Goal: Information Seeking & Learning: Find specific page/section

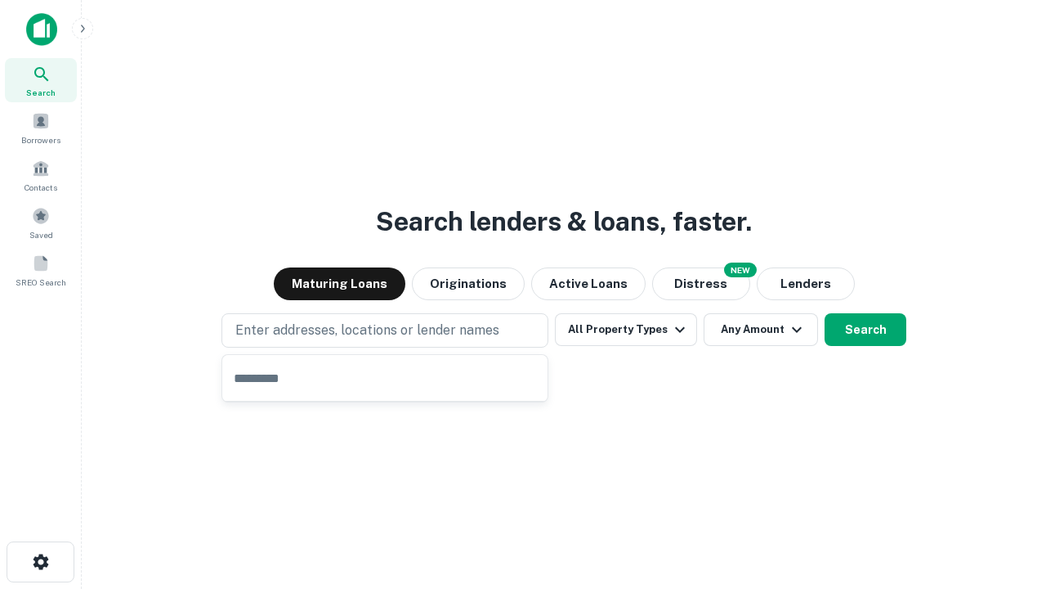
type input "**********"
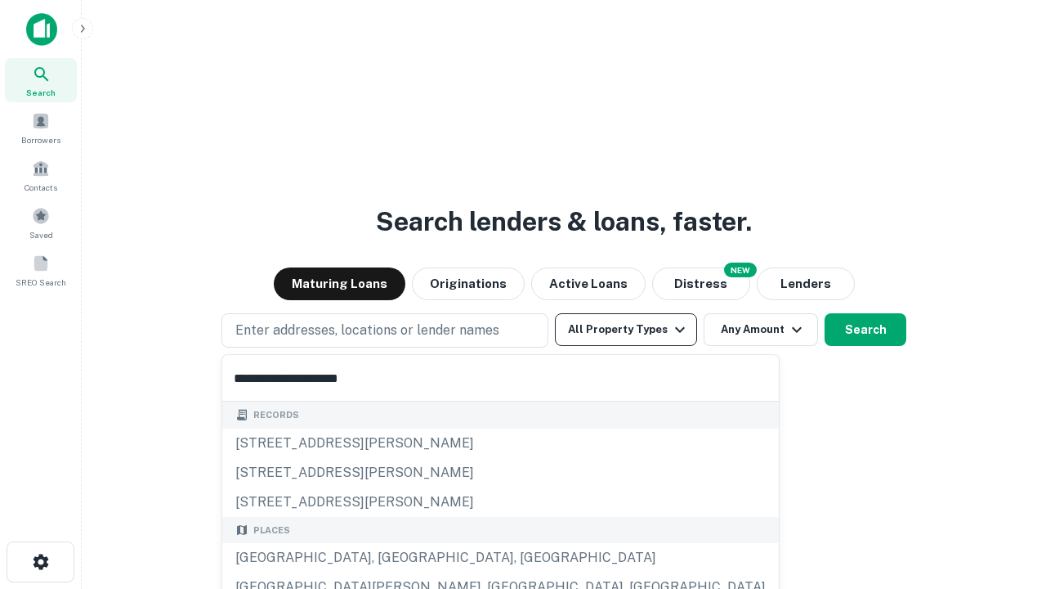
click at [391, 557] on div "[GEOGRAPHIC_DATA], [GEOGRAPHIC_DATA], [GEOGRAPHIC_DATA]" at bounding box center [500, 557] width 557 height 29
click at [626, 329] on button "All Property Types" at bounding box center [626, 329] width 142 height 33
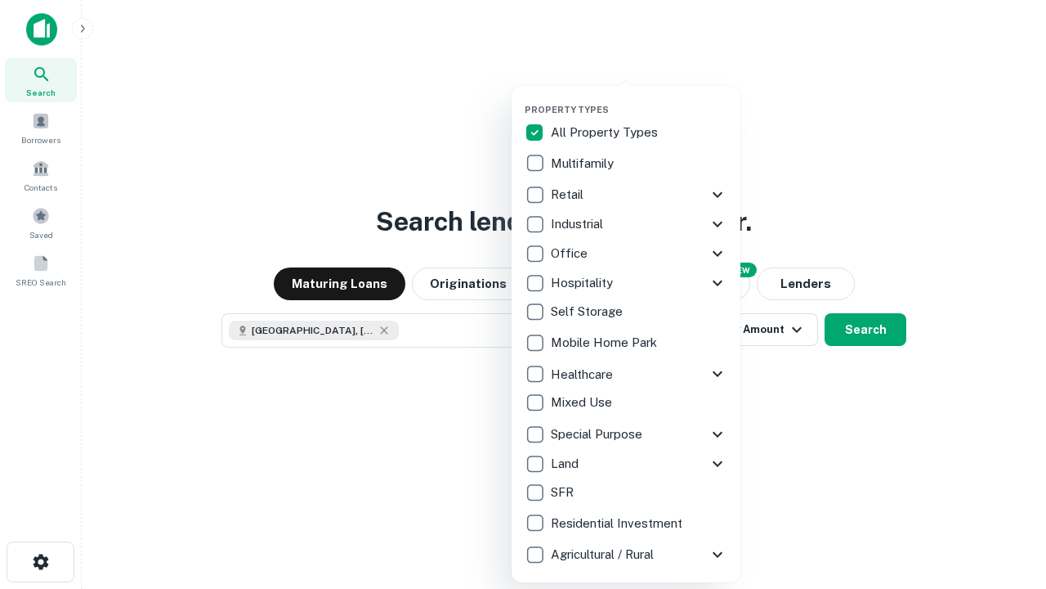
click at [639, 99] on button "button" at bounding box center [639, 99] width 229 height 1
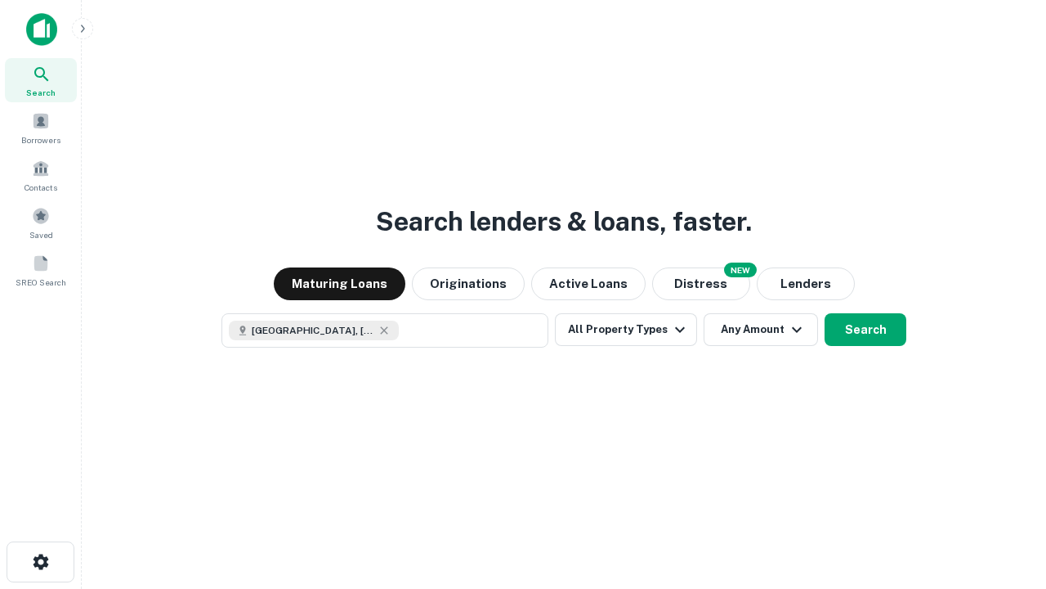
scroll to position [26, 0]
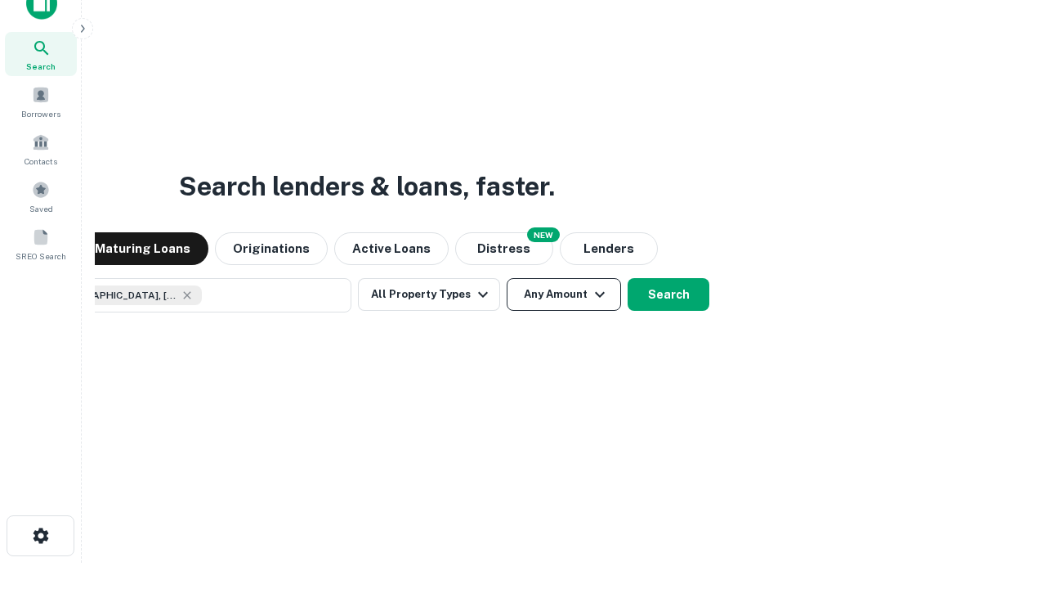
click at [507, 278] on button "Any Amount" at bounding box center [564, 294] width 114 height 33
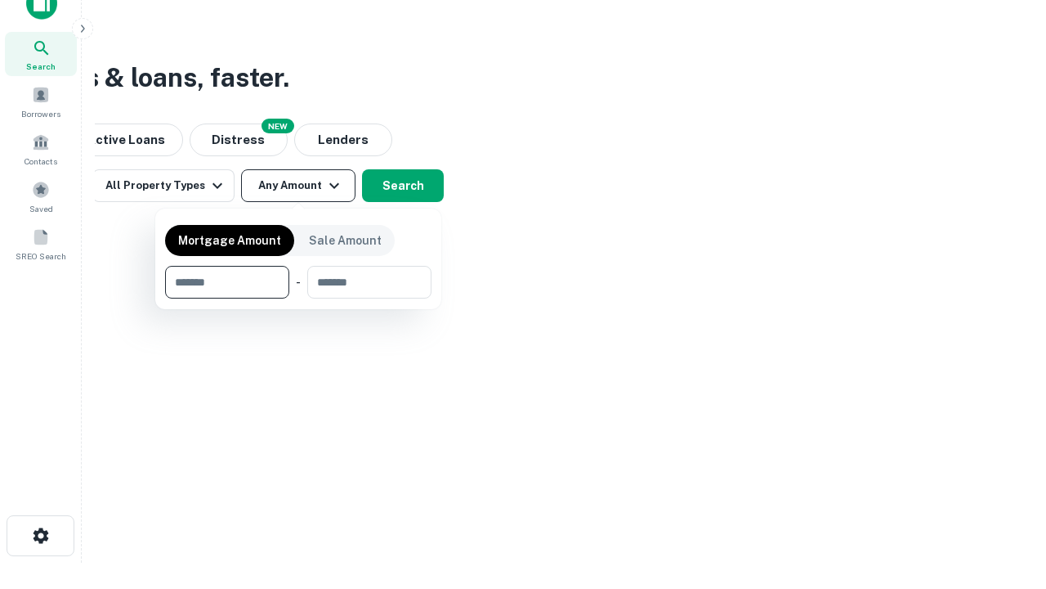
type input "*******"
click at [298, 298] on button "button" at bounding box center [298, 298] width 266 height 1
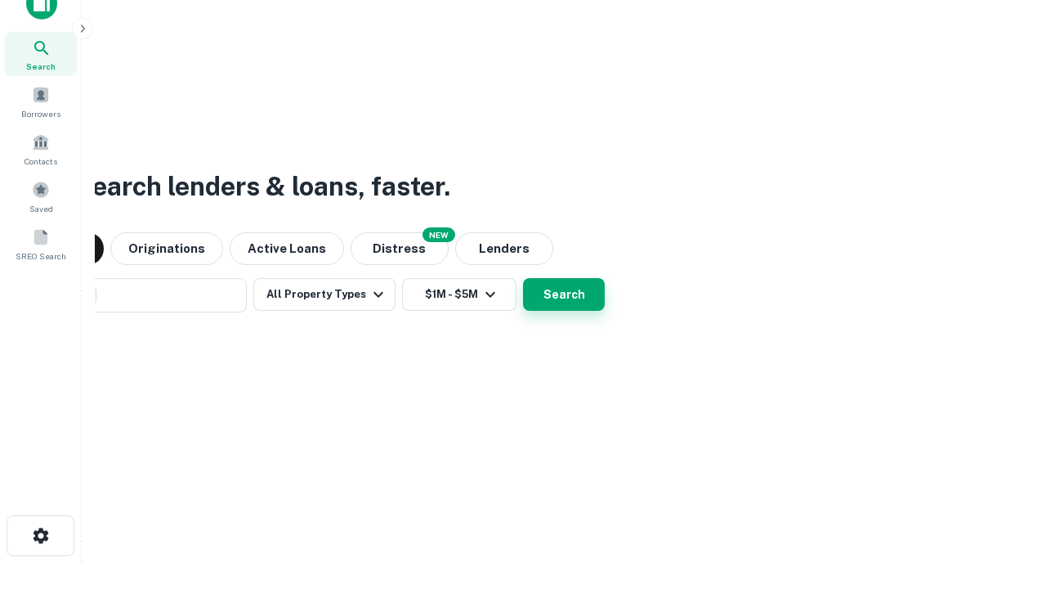
click at [523, 278] on button "Search" at bounding box center [564, 294] width 82 height 33
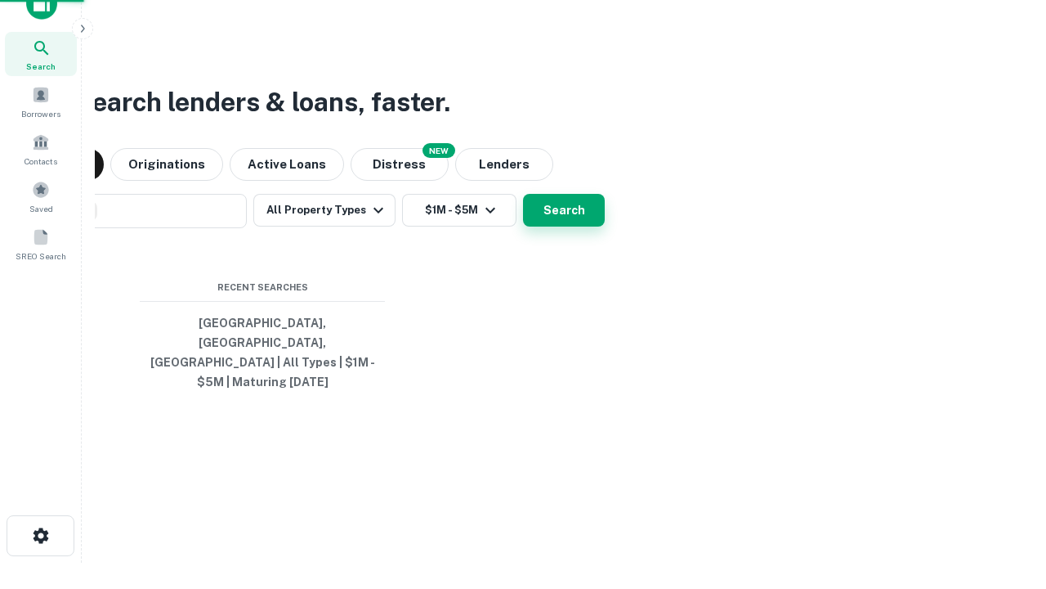
scroll to position [53, 463]
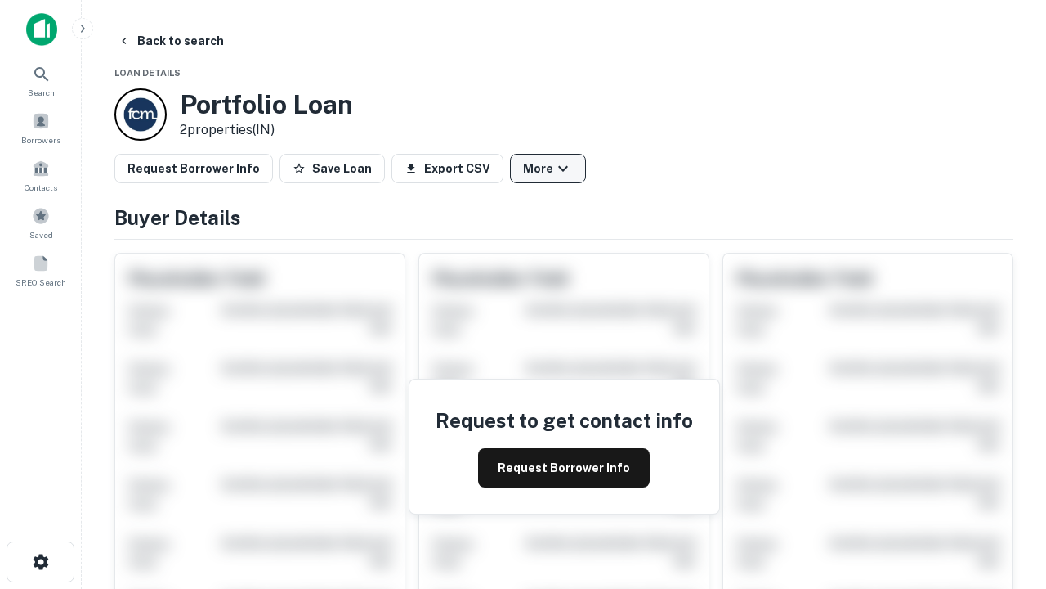
click at [548, 168] on button "More" at bounding box center [548, 168] width 76 height 29
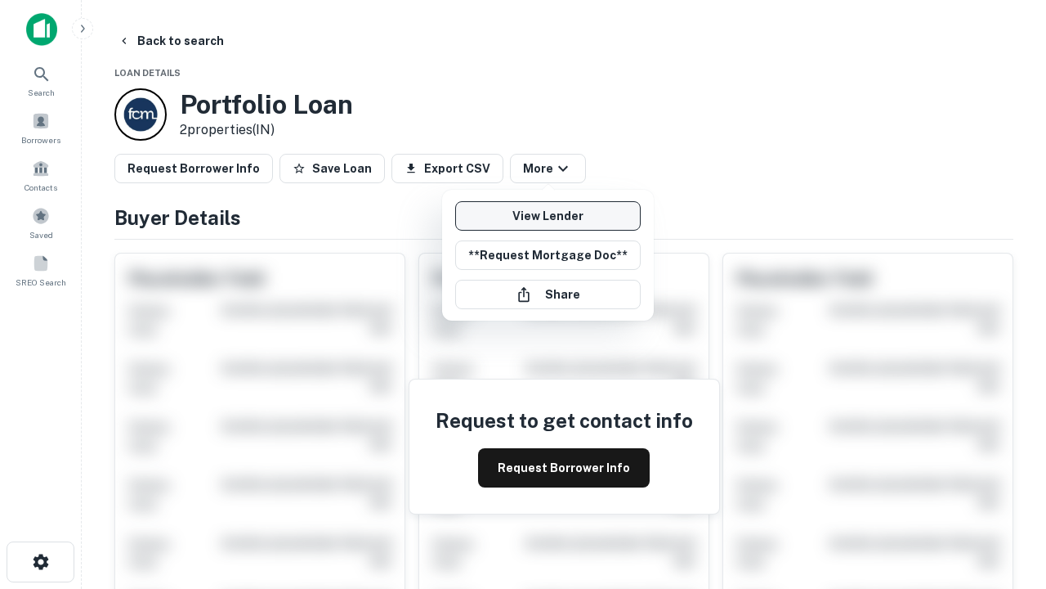
click at [548, 216] on link "View Lender" at bounding box center [548, 215] width 186 height 29
